Goal: Task Accomplishment & Management: Use online tool/utility

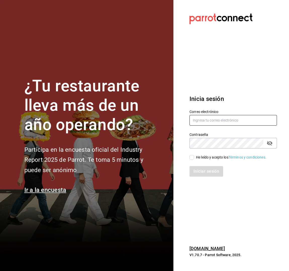
type input "[EMAIL_ADDRESS][DOMAIN_NAME]"
click at [194, 155] on span "He leído y acepto los Términos y condiciones." at bounding box center [230, 157] width 72 height 5
click at [194, 155] on input "He leído y acepto los Términos y condiciones." at bounding box center [192, 157] width 5 height 5
checkbox input "true"
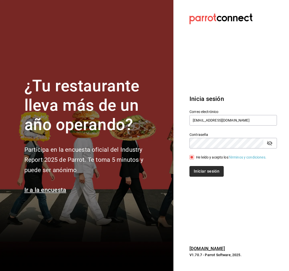
click at [202, 170] on button "Iniciar sesión" at bounding box center [207, 171] width 34 height 11
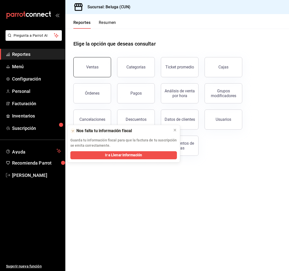
click at [104, 69] on button "Ventas" at bounding box center [92, 67] width 38 height 20
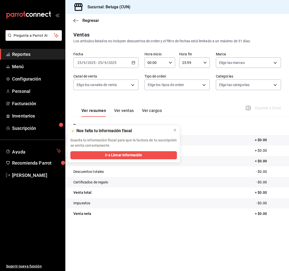
drag, startPoint x: 174, startPoint y: 131, endPoint x: 178, endPoint y: 109, distance: 22.9
click at [174, 131] on icon at bounding box center [175, 130] width 4 height 4
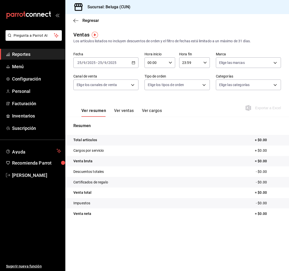
click at [165, 62] on input "00:00" at bounding box center [156, 63] width 22 height 10
click at [152, 85] on span "10" at bounding box center [152, 85] width 7 height 4
type input "10:00"
click at [204, 64] on div at bounding box center [144, 135] width 289 height 271
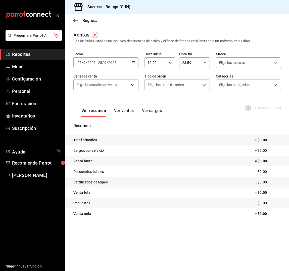
click at [206, 62] on icon "button" at bounding box center [205, 63] width 4 height 4
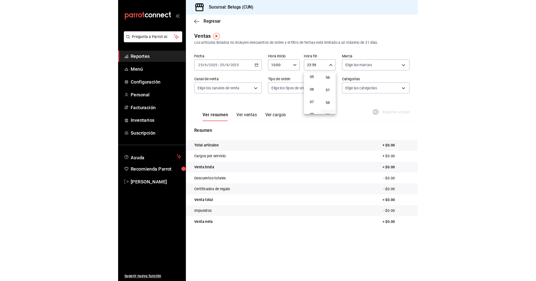
scroll to position [51, 0]
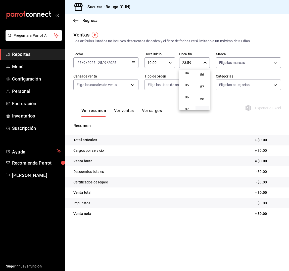
drag, startPoint x: 189, startPoint y: 74, endPoint x: 181, endPoint y: 68, distance: 10.3
click at [189, 74] on button "04" at bounding box center [186, 73] width 13 height 10
type input "04:59"
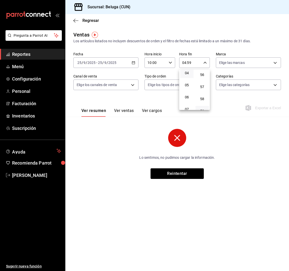
click at [27, 67] on div at bounding box center [144, 135] width 289 height 271
drag, startPoint x: 134, startPoint y: 64, endPoint x: 140, endPoint y: 93, distance: 29.1
click at [134, 64] on icon "button" at bounding box center [134, 63] width 4 height 4
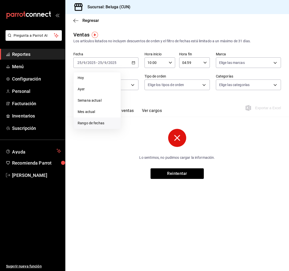
click at [103, 121] on span "Rango de fechas" at bounding box center [97, 122] width 39 height 5
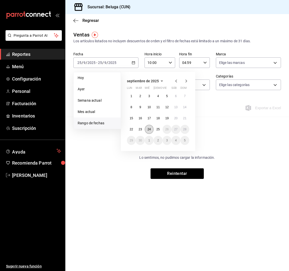
click at [150, 129] on abbr "24" at bounding box center [149, 129] width 3 height 4
click at [157, 129] on abbr "25" at bounding box center [157, 129] width 3 height 4
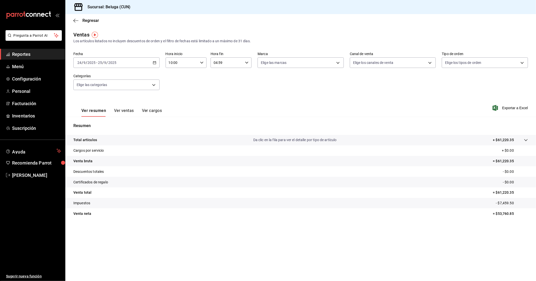
click at [172, 271] on main "Regresar Ventas Los artículos listados no incluyen descuentos de orden y el fil…" at bounding box center [300, 147] width 471 height 267
click at [289, 253] on main "Regresar Ventas Los artículos listados no incluyen descuentos de orden y el fil…" at bounding box center [300, 147] width 471 height 267
click at [289, 95] on div "Fecha 2025-09-24 24 / 9 / 2025 - 2025-09-25 25 / 9 / 2025 Hora inicio 10:00 Hor…" at bounding box center [300, 74] width 455 height 44
click at [200, 263] on main "Regresar Ventas Los artículos listados no incluyen descuentos de orden y el fil…" at bounding box center [300, 147] width 471 height 267
